Goal: Navigation & Orientation: Go to known website

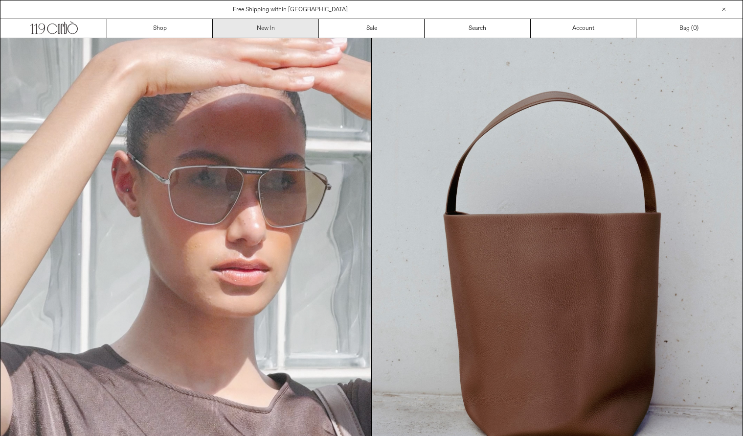
click at [277, 29] on link "New In" at bounding box center [266, 28] width 106 height 19
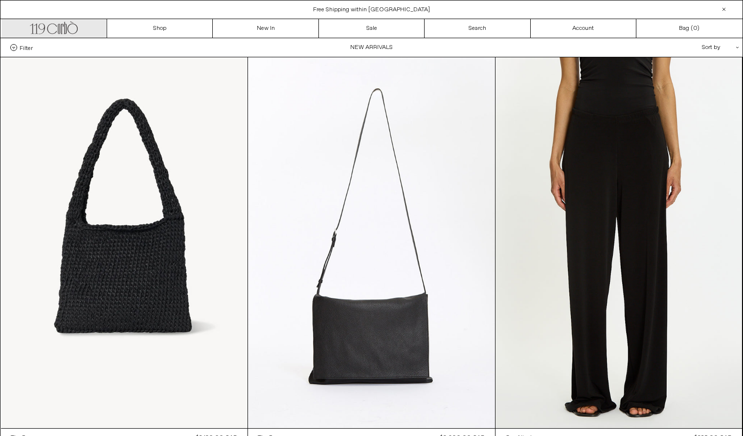
click at [64, 24] on icon ".cls-1, .cls-2 { fill: #231f20; stroke: #231f20; stroke-miterlimit: 10; stroke-…" at bounding box center [54, 27] width 48 height 14
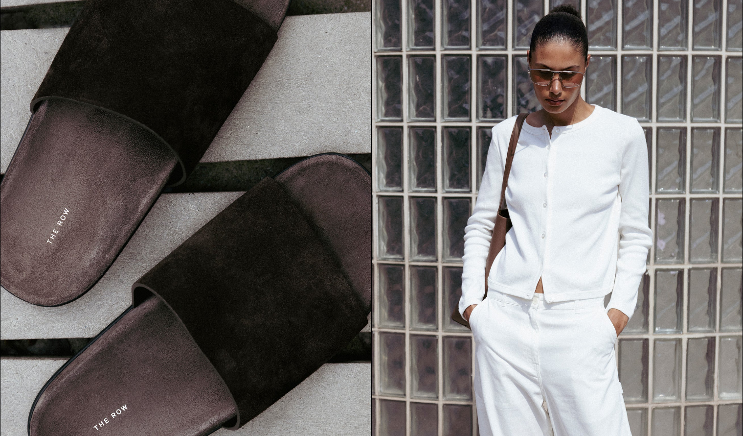
scroll to position [1121, 0]
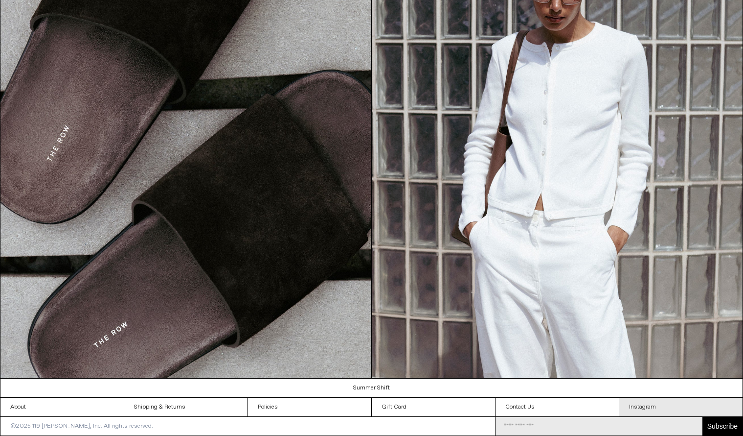
click at [643, 397] on link "Instagram" at bounding box center [681, 406] width 123 height 19
